Goal: Task Accomplishment & Management: Complete application form

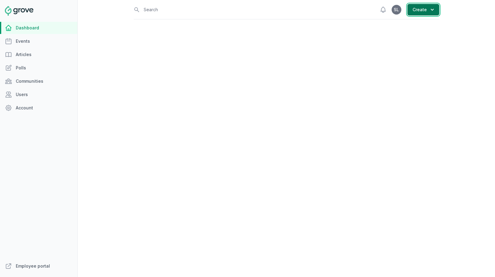
click at [428, 10] on button "Create" at bounding box center [423, 10] width 32 height 12
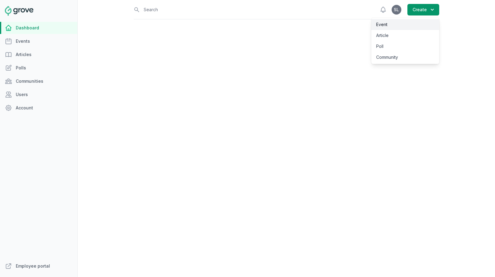
click at [418, 20] on link "Event" at bounding box center [405, 24] width 68 height 11
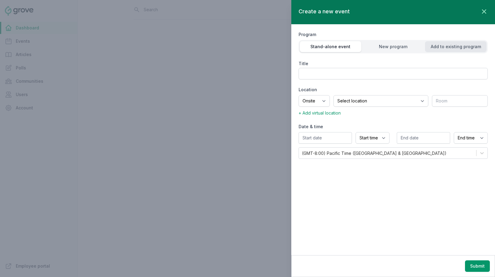
click at [436, 50] on button "Add to existing program" at bounding box center [456, 46] width 62 height 11
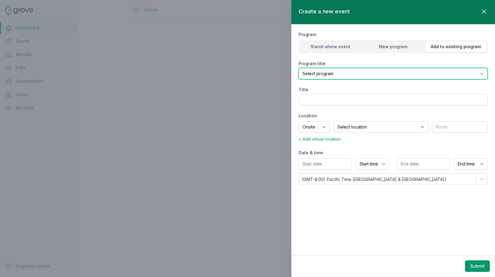
click at [367, 74] on select "Select program (SF Office) Coffee Movement Pop-up Mental Health Awareness Works…" at bounding box center [393, 74] width 189 height 12
select select "85"
click at [299, 68] on select "Select program (SF Office) Coffee Movement Pop-up Mental Health Awareness Works…" at bounding box center [393, 74] width 189 height 12
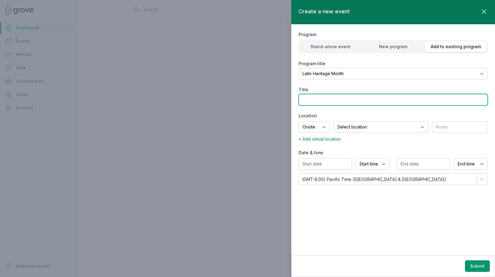
click at [321, 101] on input "Title" at bounding box center [393, 100] width 189 height 12
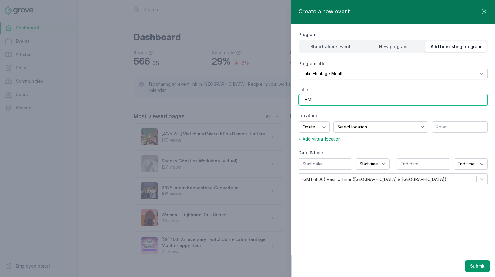
paste input "Salsa Dance Class – with Angel Avila! Ready to swap your keyboard for some danc…"
paste input "Salsa Dance Class – with Angel Avila!"
drag, startPoint x: 356, startPoint y: 101, endPoint x: 351, endPoint y: 101, distance: 4.5
click at [351, 101] on input "LHM: Salsa Dance Class – with Angel Avila!" at bounding box center [393, 100] width 189 height 12
type input "LHM: Salsa Dance Class with [PERSON_NAME]!"
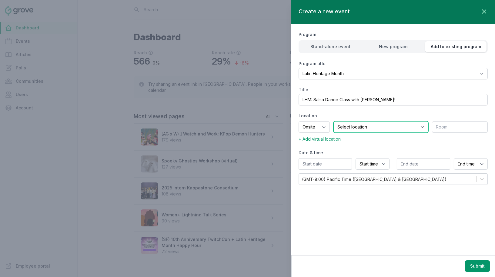
click at [351, 126] on select "Select location SEA81 Oscar (Seattle, WA) LHR32 (London, UK) SNA17 (Irvine, CA)…" at bounding box center [380, 127] width 95 height 12
select select "43"
click at [341, 121] on select "Select location SEA81 Oscar (Seattle, WA) LHR32 (London, UK) SNA17 (Irvine, CA)…" at bounding box center [380, 127] width 95 height 12
click at [444, 127] on input "text" at bounding box center [460, 127] width 56 height 12
type input "2nd Floor MPR"
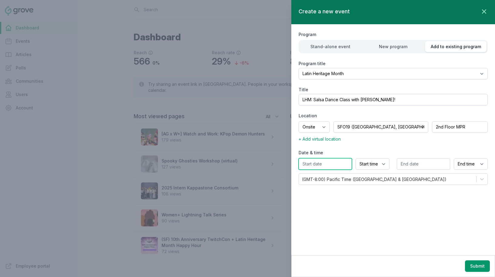
click at [324, 163] on input "text" at bounding box center [325, 164] width 53 height 12
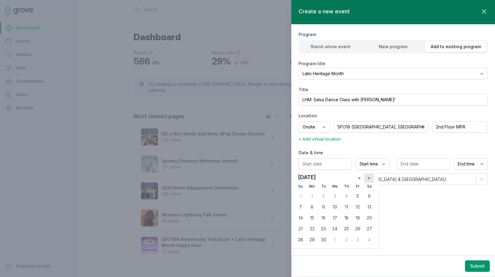
click at [370, 176] on button ">" at bounding box center [369, 178] width 10 height 10
click at [346, 197] on div "2" at bounding box center [347, 196] width 10 height 10
type input "10/02/2025"
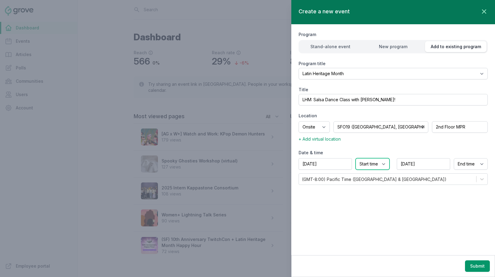
click at [371, 162] on select "Start time 12:00 AM 12:15 AM 12:30 AM 12:45 AM 1:00 AM 1:15 AM 1:30 AM 1:45 AM …" at bounding box center [373, 164] width 34 height 12
click at [331, 140] on span "+ Add virtual location" at bounding box center [320, 138] width 42 height 5
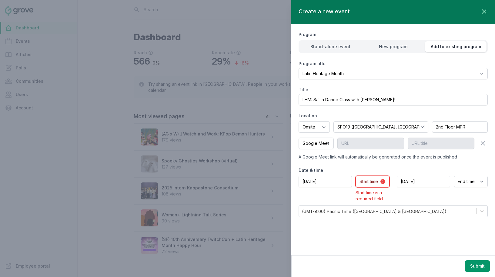
click at [370, 180] on select "Start time 12:00 AM 12:15 AM 12:30 AM 12:45 AM 1:00 AM 1:15 AM 1:30 AM 1:45 AM …" at bounding box center [373, 182] width 34 height 12
select select "2:00 PM"
click at [356, 176] on select "Start time 12:00 AM 12:15 AM 12:30 AM 12:45 AM 1:00 AM 1:15 AM 1:30 AM 1:45 AM …" at bounding box center [373, 182] width 34 height 12
select select "3:00 PM"
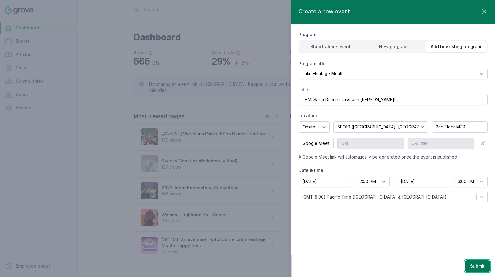
click at [474, 266] on button "Submit" at bounding box center [477, 266] width 25 height 12
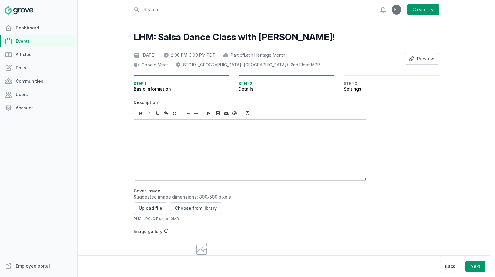
click at [179, 146] on div at bounding box center [250, 150] width 232 height 61
click at [282, 138] on div at bounding box center [250, 150] width 232 height 61
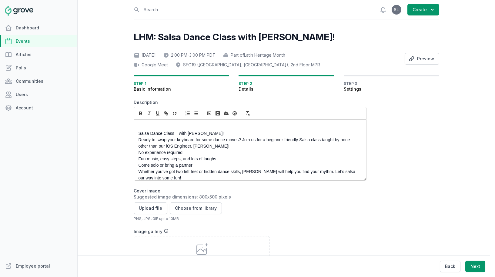
click at [169, 136] on p "Salsa Dance Class – with Angel Avila!" at bounding box center [249, 133] width 220 height 6
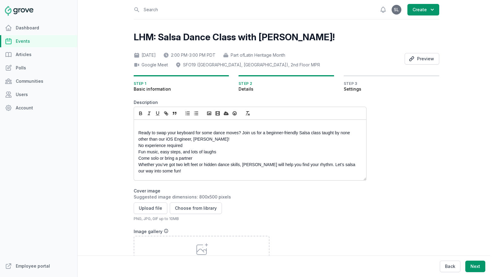
scroll to position [0, 0]
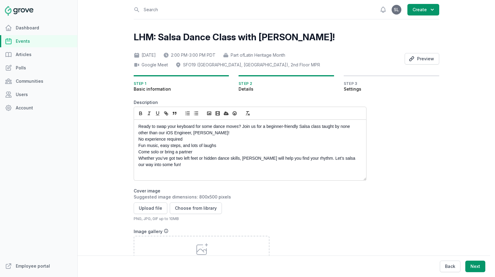
click at [219, 135] on p "Ready to swap your keyboard for some dance moves? Join us for a beginner-friend…" at bounding box center [249, 129] width 220 height 13
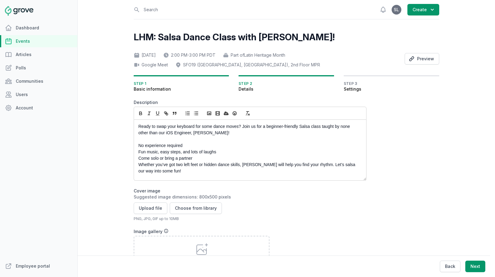
click at [175, 128] on p "Ready to swap your keyboard for some dance moves? Join us for a beginner-friend…" at bounding box center [249, 129] width 220 height 13
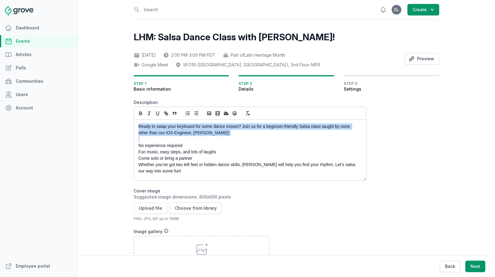
click at [175, 128] on p "Ready to swap your keyboard for some dance moves? Join us for a beginner-friend…" at bounding box center [249, 129] width 220 height 13
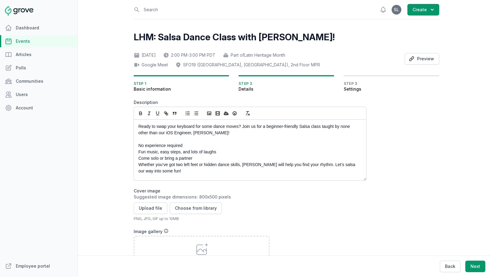
click at [166, 135] on p "Ready to swap your keyboard for some dance moves? Join us for a beginner-friend…" at bounding box center [249, 129] width 220 height 13
drag, startPoint x: 299, startPoint y: 126, endPoint x: 322, endPoint y: 126, distance: 22.7
click at [322, 126] on p "Ready to swap your keyboard for some dance moves? Join us for a beginner-friend…" at bounding box center [249, 129] width 220 height 13
click at [142, 116] on icon "button" at bounding box center [140, 113] width 5 height 5
drag, startPoint x: 214, startPoint y: 134, endPoint x: 193, endPoint y: 135, distance: 20.9
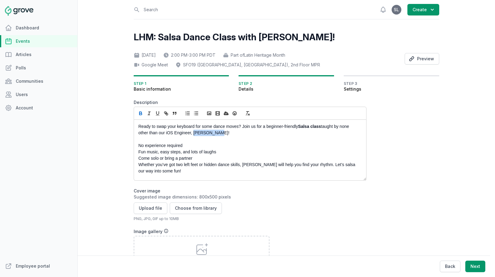
click at [193, 135] on p "Ready to swap your keyboard for some dance moves? Join us for a beginner-friend…" at bounding box center [249, 129] width 220 height 13
click at [140, 114] on icon "button" at bounding box center [140, 113] width 5 height 5
click at [139, 145] on p "No experience required" at bounding box center [249, 145] width 220 height 6
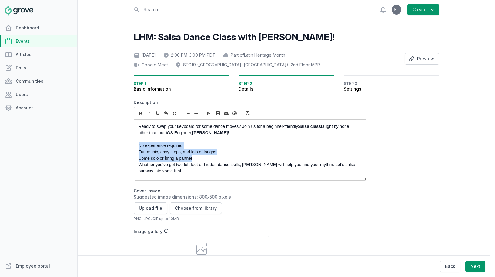
drag, startPoint x: 198, startPoint y: 157, endPoint x: 136, endPoint y: 145, distance: 62.7
click at [136, 145] on div "Ready to swap your keyboard for some dance moves? Join us for a beginner-friend…" at bounding box center [250, 150] width 232 height 61
click at [195, 114] on icon "button" at bounding box center [195, 113] width 5 height 5
click at [161, 139] on p at bounding box center [249, 139] width 220 height 6
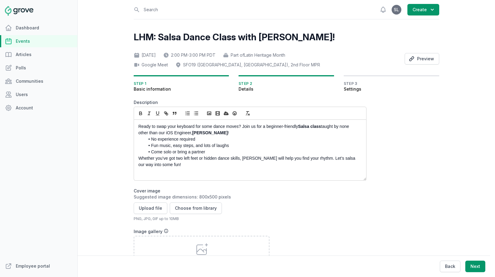
click at [179, 164] on p "Whether you’ve got two left feet or hidden dance skills, [PERSON_NAME] will hel…" at bounding box center [249, 161] width 220 height 13
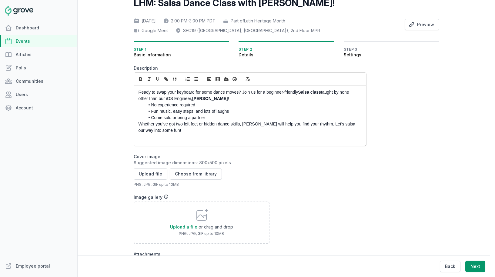
scroll to position [35, 0]
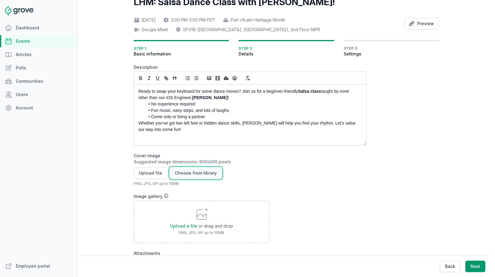
click at [187, 172] on button "Choose from library" at bounding box center [196, 173] width 52 height 12
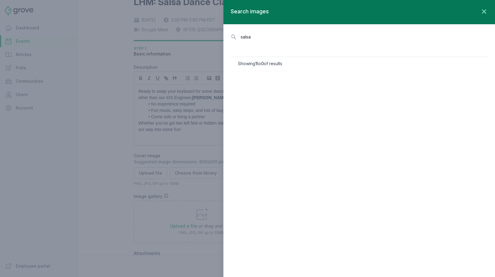
type input "salsa"
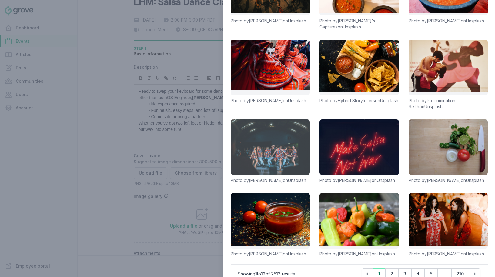
scroll to position [97, 0]
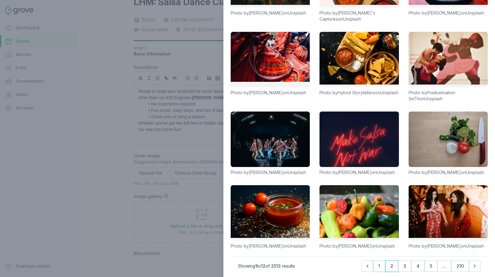
click at [390, 265] on button "2" at bounding box center [391, 266] width 13 height 12
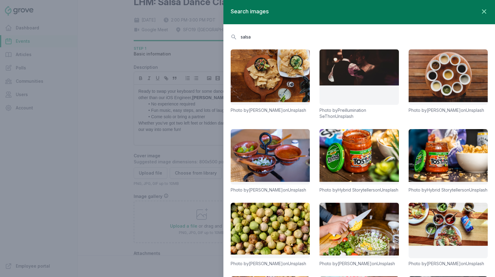
scroll to position [102, 0]
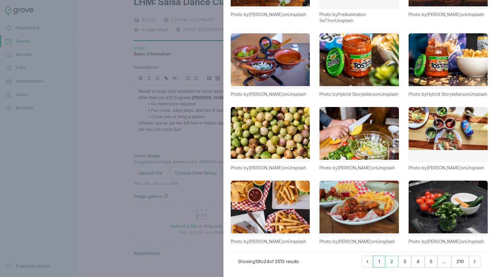
click at [376, 263] on button "1" at bounding box center [379, 262] width 12 height 12
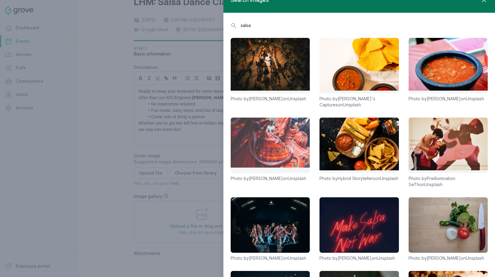
scroll to position [0, 0]
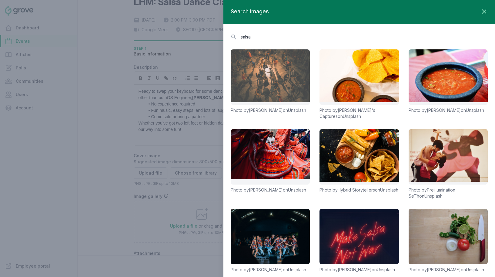
click at [271, 70] on link at bounding box center [270, 76] width 79 height 55
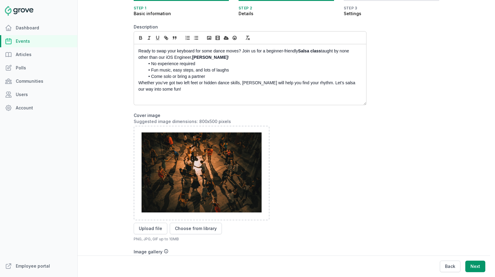
scroll to position [5, 0]
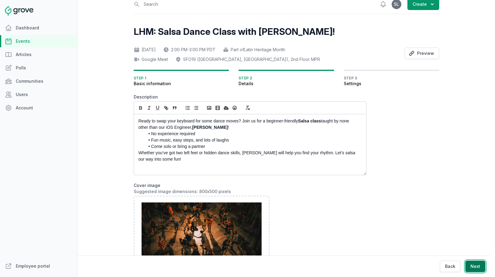
click at [474, 268] on button "Next" at bounding box center [475, 267] width 20 height 12
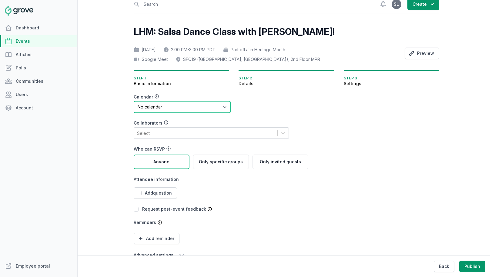
click at [173, 102] on select "No calendar Virtual Events Calendar" at bounding box center [182, 107] width 97 height 12
select select "89"
click at [134, 101] on select "No calendar Virtual Events Calendar" at bounding box center [182, 107] width 97 height 12
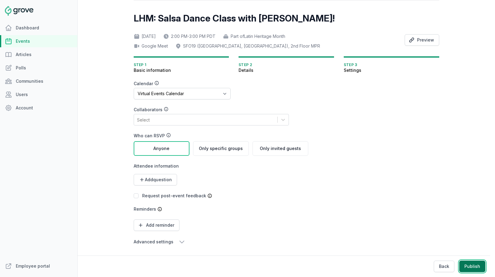
click at [472, 266] on button "Publish" at bounding box center [472, 267] width 26 height 12
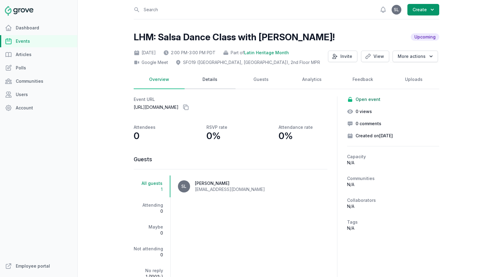
click at [209, 85] on link "Details" at bounding box center [210, 79] width 51 height 19
select select "85"
select select "43"
select select "2:00 PM"
select select "3:00 PM"
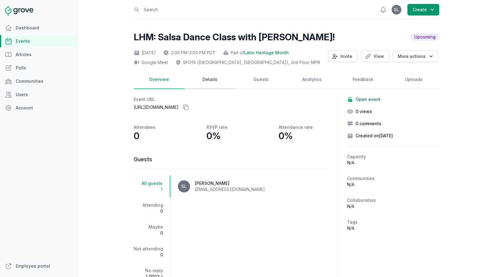
select select "89"
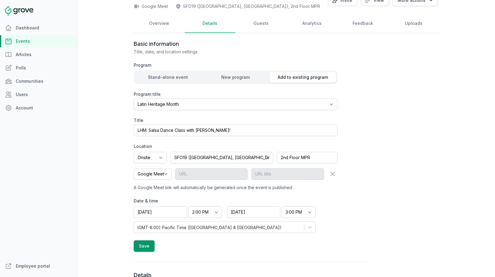
scroll to position [72, 0]
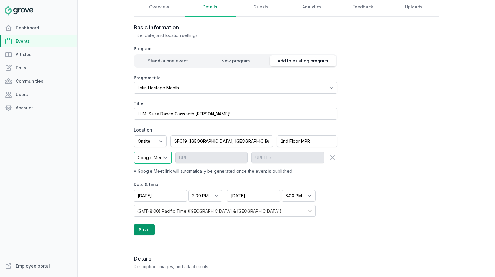
click at [155, 159] on select "Google Meet Other" at bounding box center [153, 158] width 38 height 12
select select "false"
click at [134, 152] on select "Google Meet Other" at bounding box center [153, 158] width 38 height 12
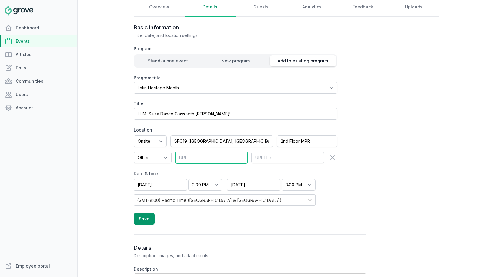
click at [196, 160] on input "text" at bounding box center [211, 158] width 72 height 12
paste input "https://meet.google.com/uqr-ipiy-dpv"
type input "https://meet.google.com/uqr-ipiy-dpv"
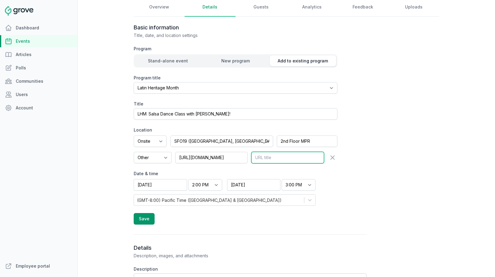
click at [275, 157] on input "text" at bounding box center [287, 158] width 72 height 12
type input "Google Meet"
click at [142, 222] on button "Save" at bounding box center [144, 219] width 21 height 12
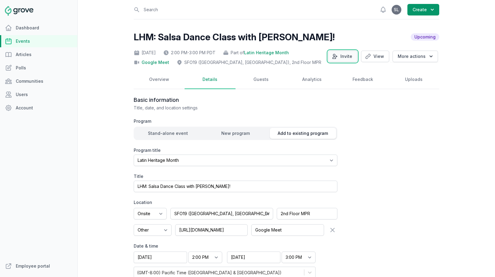
click at [344, 59] on button "Invite" at bounding box center [342, 57] width 29 height 12
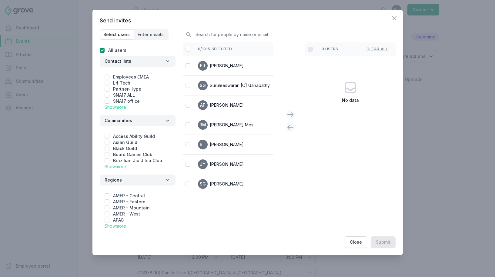
click at [119, 165] on link "Show more" at bounding box center [116, 166] width 22 height 5
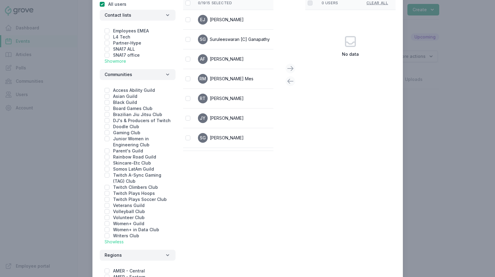
scroll to position [53, 0]
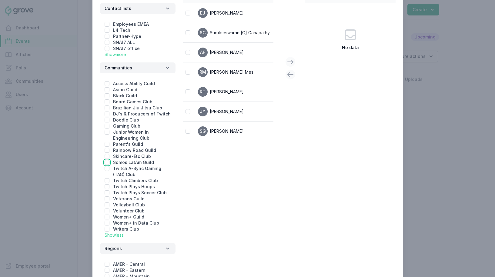
click at [106, 163] on input "checkbox" at bounding box center [107, 162] width 5 height 5
checkbox input "true"
checkbox input "false"
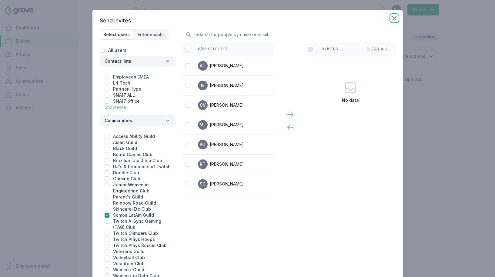
click at [395, 19] on icon "button" at bounding box center [394, 18] width 7 height 7
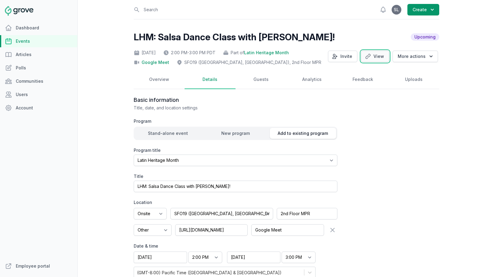
click at [377, 59] on link "View" at bounding box center [375, 57] width 28 height 12
click at [164, 81] on link "Overview" at bounding box center [159, 79] width 51 height 19
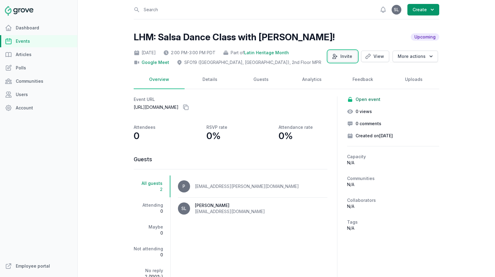
click at [348, 56] on button "Invite" at bounding box center [342, 57] width 29 height 12
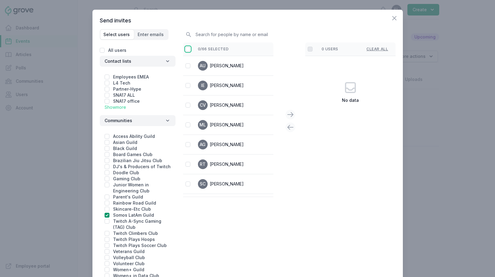
click at [187, 51] on input "checkbox" at bounding box center [188, 49] width 5 height 5
checkbox input "false"
checkbox input "true"
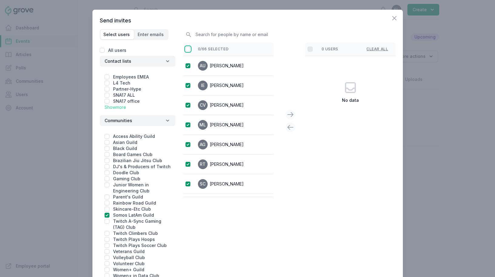
checkbox input "true"
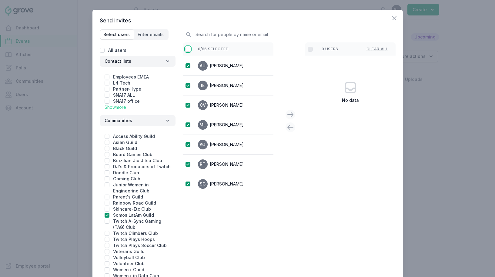
checkbox input "true"
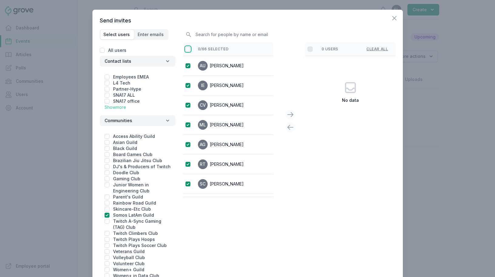
checkbox input "true"
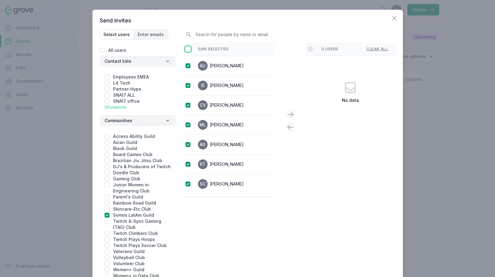
checkbox input "true"
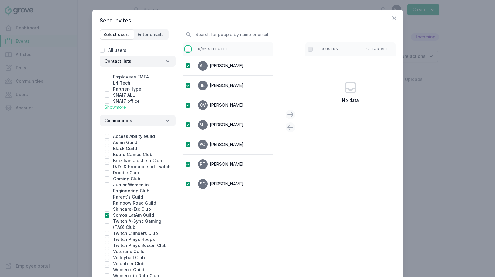
checkbox input "true"
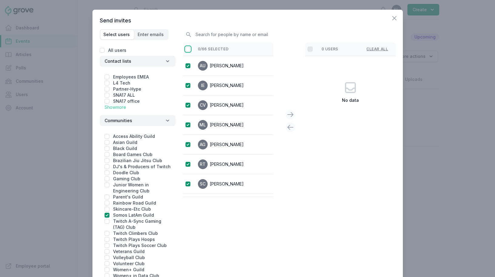
checkbox input "true"
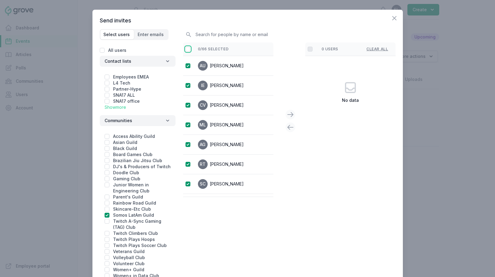
checkbox input "true"
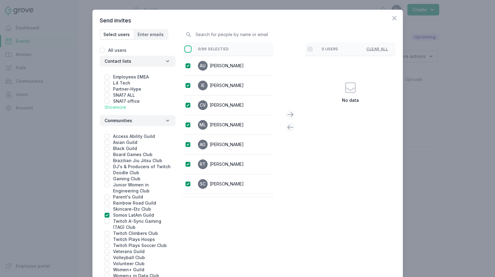
checkbox input "true"
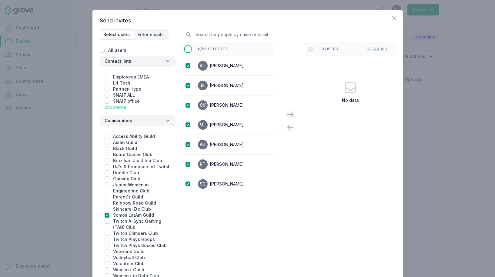
checkbox input "true"
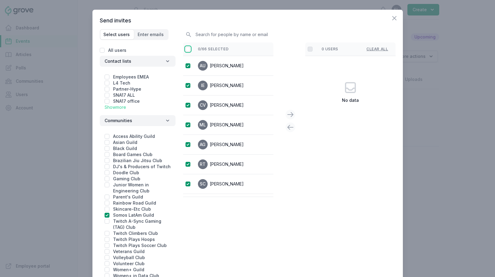
checkbox input "true"
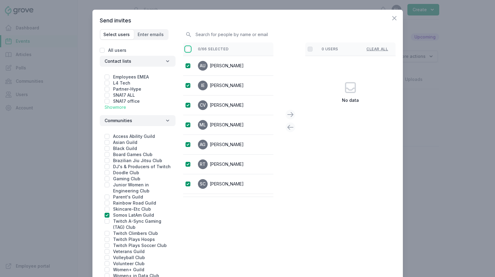
checkbox input "true"
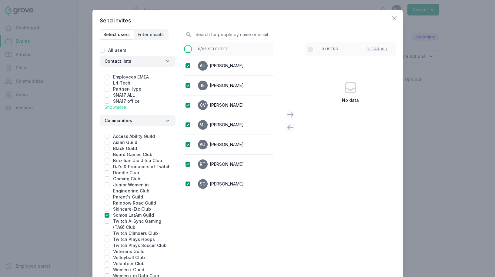
checkbox input "true"
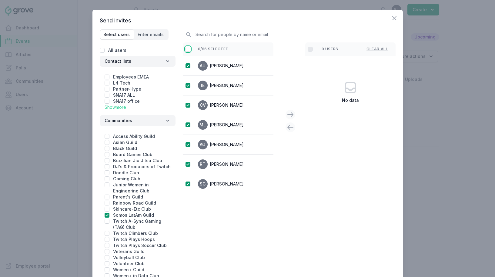
checkbox input "true"
click at [291, 113] on icon at bounding box center [290, 114] width 7 height 7
checkbox input "false"
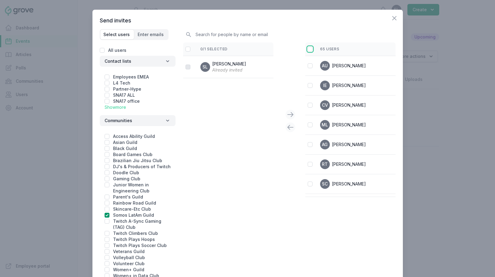
click at [311, 50] on input "checkbox" at bounding box center [310, 49] width 5 height 5
checkbox input "true"
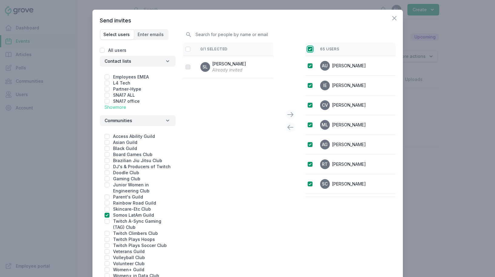
checkbox input "true"
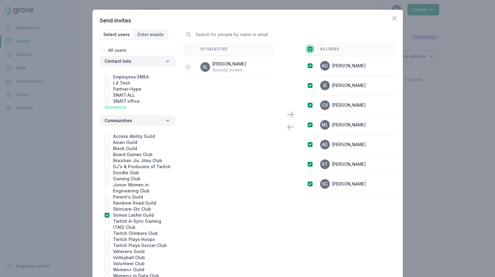
checkbox input "true"
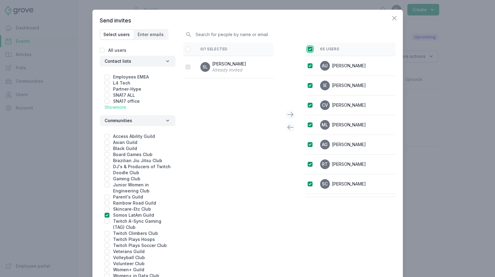
checkbox input "true"
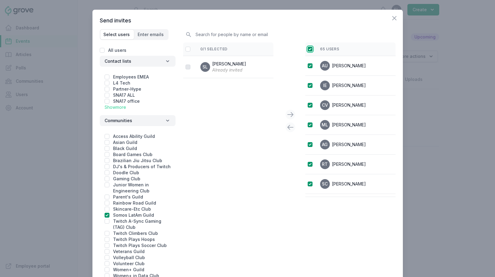
checkbox input "true"
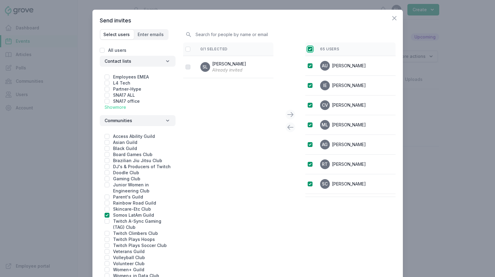
checkbox input "true"
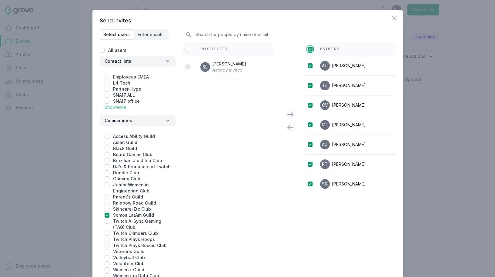
checkbox input "true"
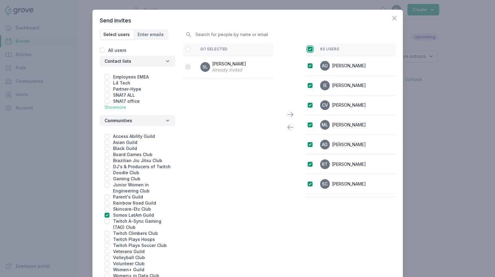
checkbox input "true"
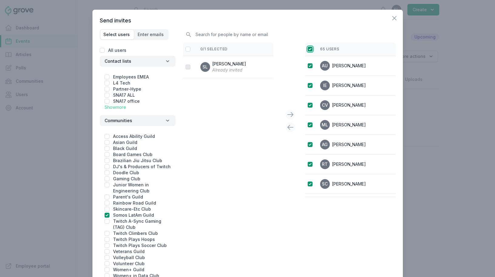
checkbox input "true"
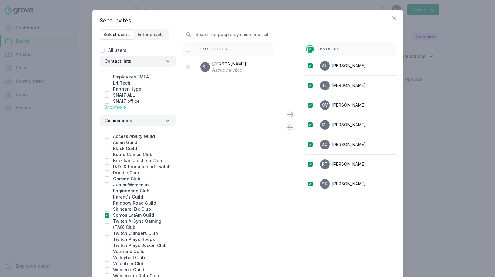
checkbox input "true"
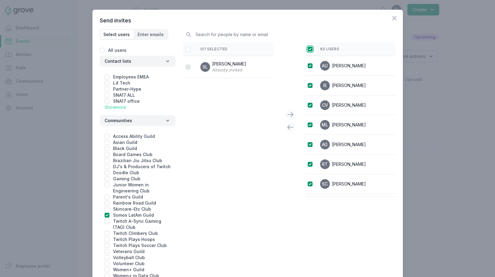
checkbox input "true"
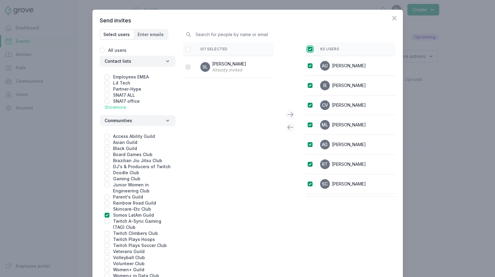
checkbox input "true"
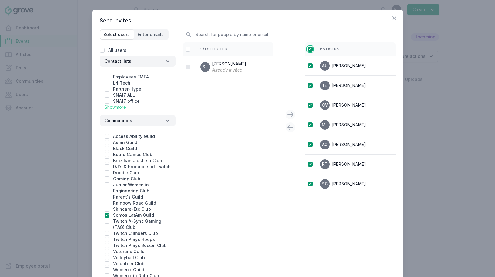
checkbox input "true"
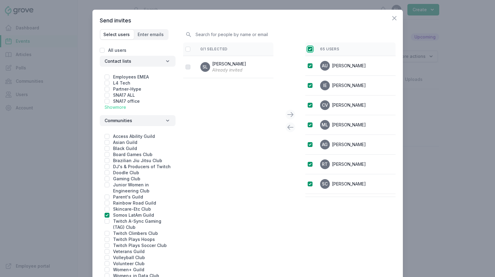
checkbox input "true"
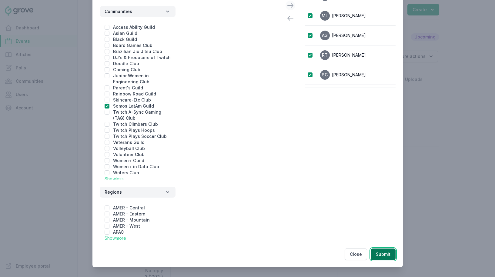
click at [382, 252] on button "Submit" at bounding box center [383, 255] width 25 height 12
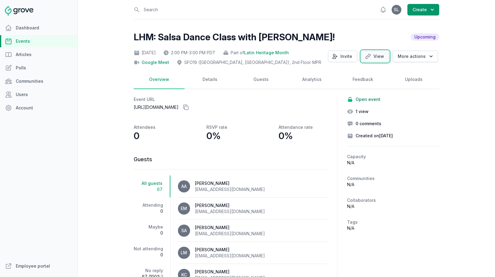
click at [376, 59] on link "View" at bounding box center [375, 57] width 28 height 12
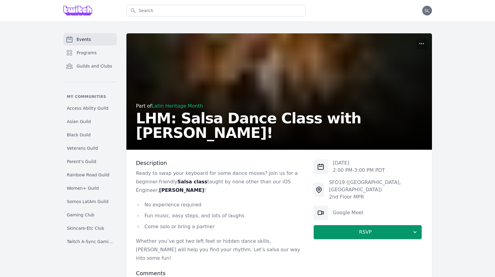
scroll to position [58, 0]
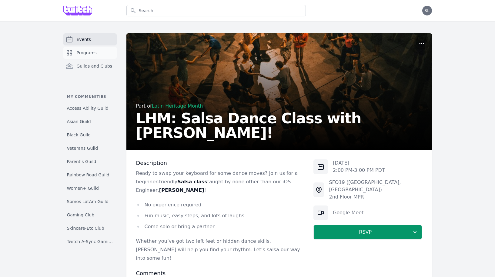
click at [84, 53] on span "Programs" at bounding box center [87, 53] width 20 height 6
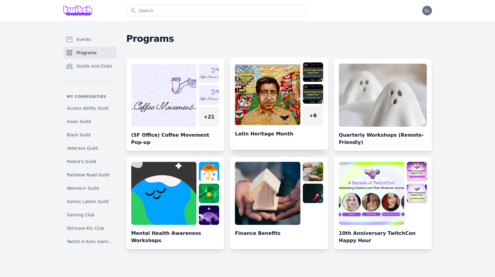
click at [266, 102] on link at bounding box center [279, 105] width 98 height 87
